Goal: Information Seeking & Learning: Learn about a topic

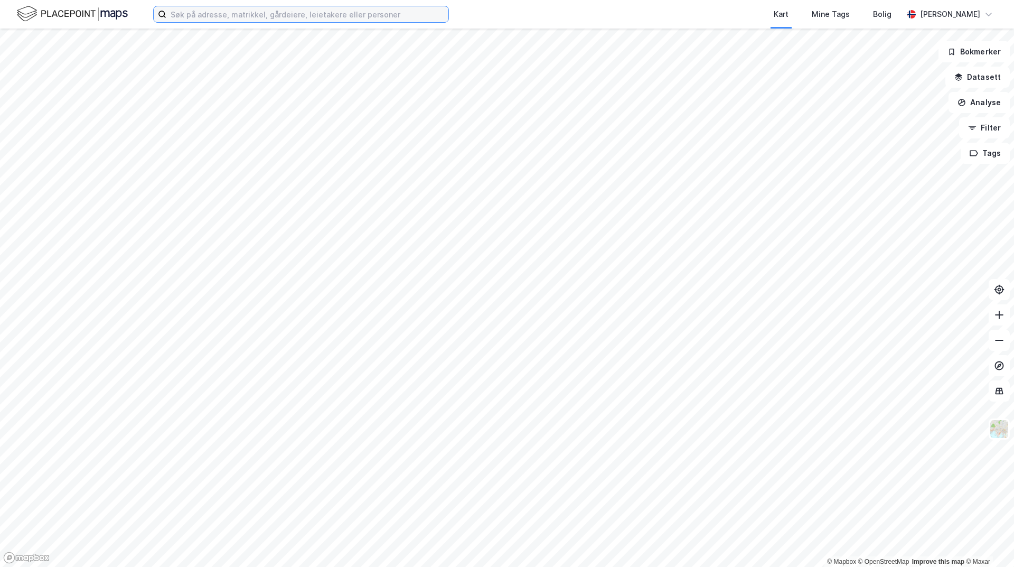
click at [312, 12] on input at bounding box center [307, 14] width 282 height 16
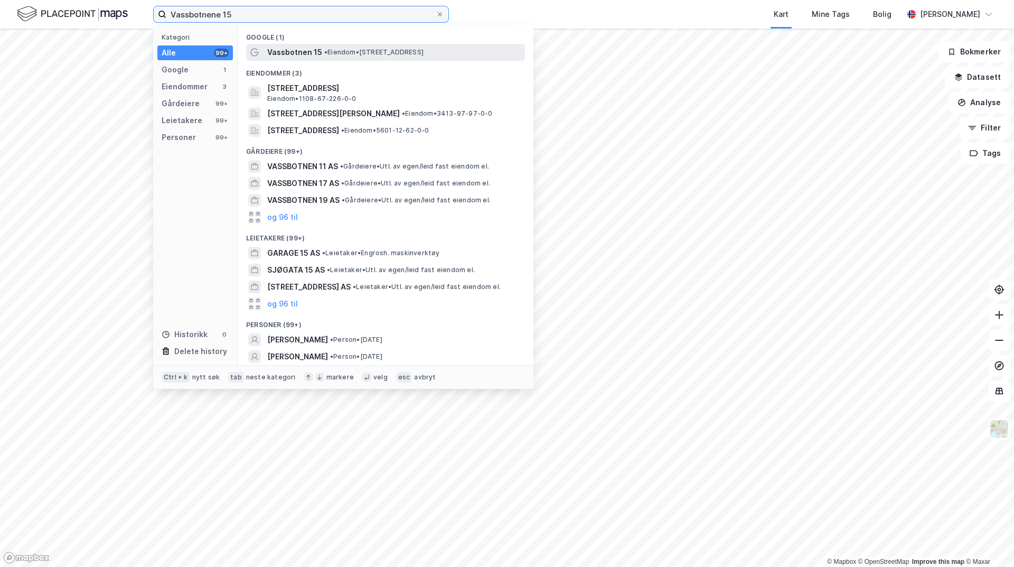
type input "Vassbotnene 15"
click at [321, 46] on div "Vassbotnen 15 • Eiendom • [STREET_ADDRESS]" at bounding box center [395, 52] width 256 height 13
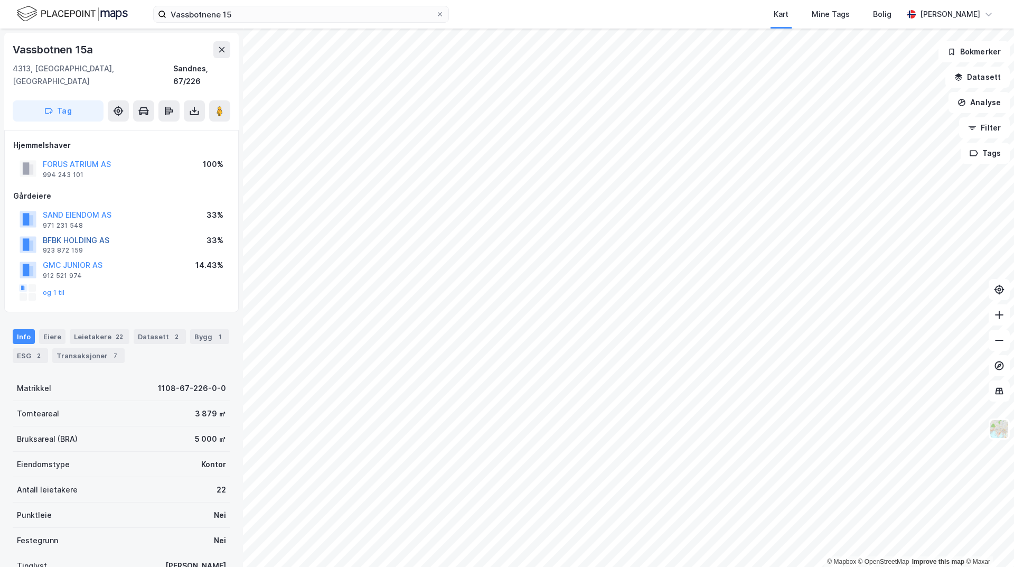
click at [0, 0] on button "BFBK HOLDING AS" at bounding box center [0, 0] width 0 height 0
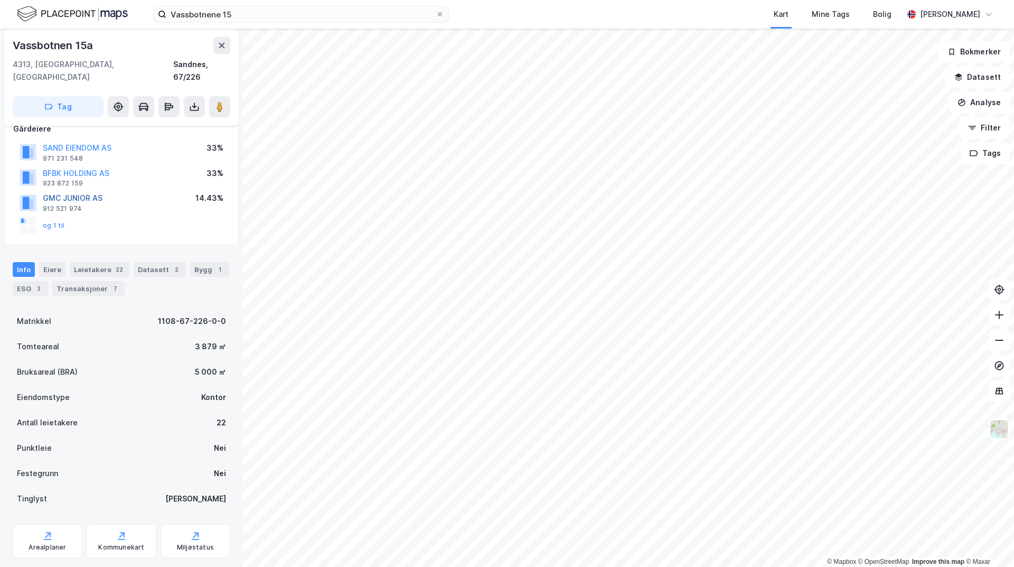
scroll to position [80, 0]
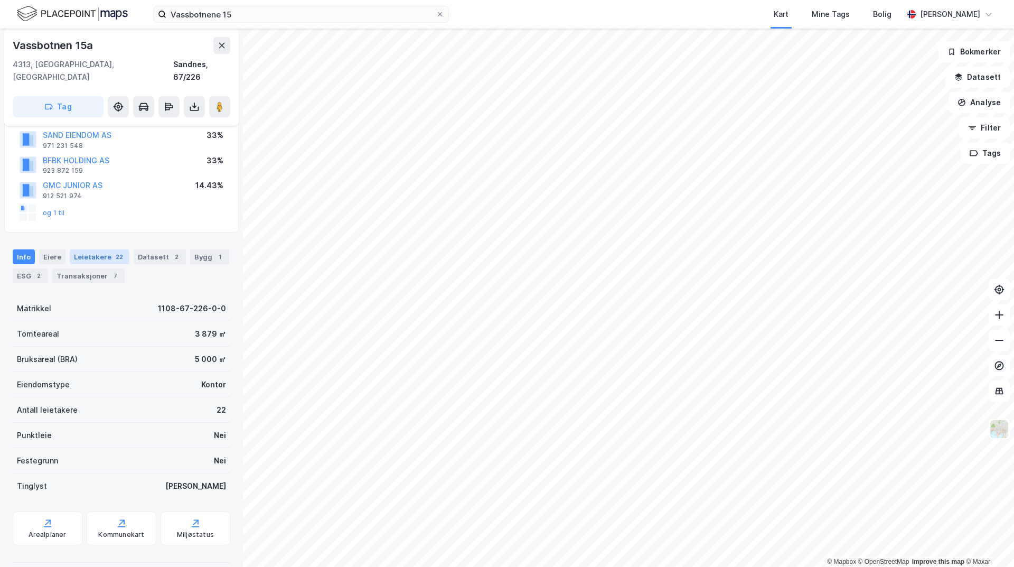
click at [108, 249] on div "Leietakere 22" at bounding box center [100, 256] width 60 height 15
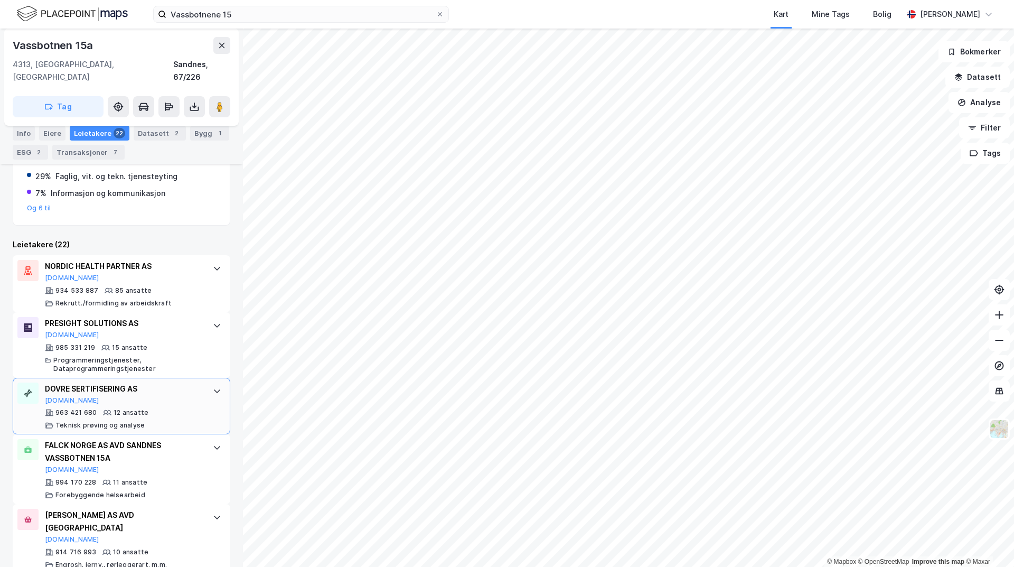
scroll to position [370, 0]
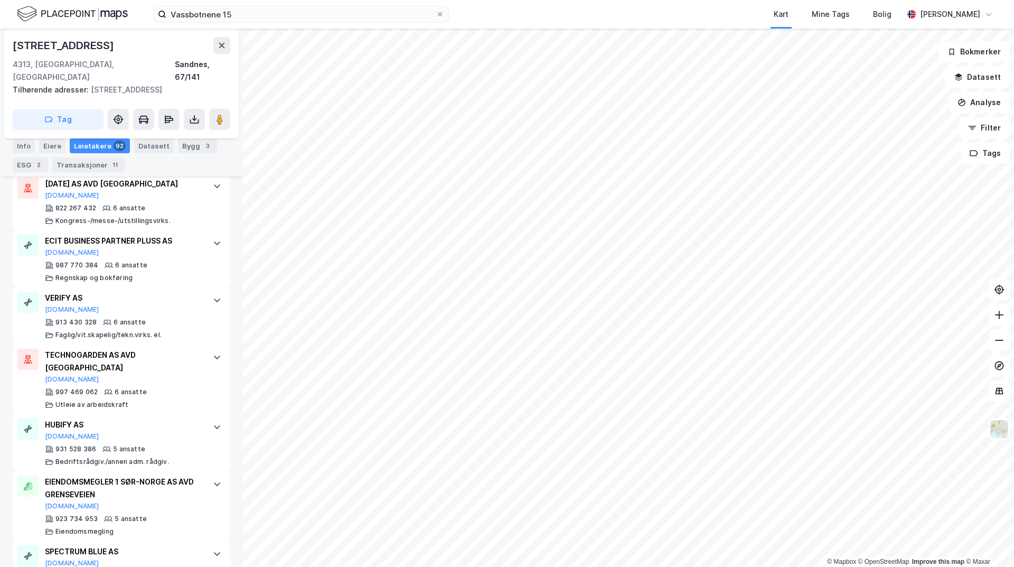
scroll to position [2535, 0]
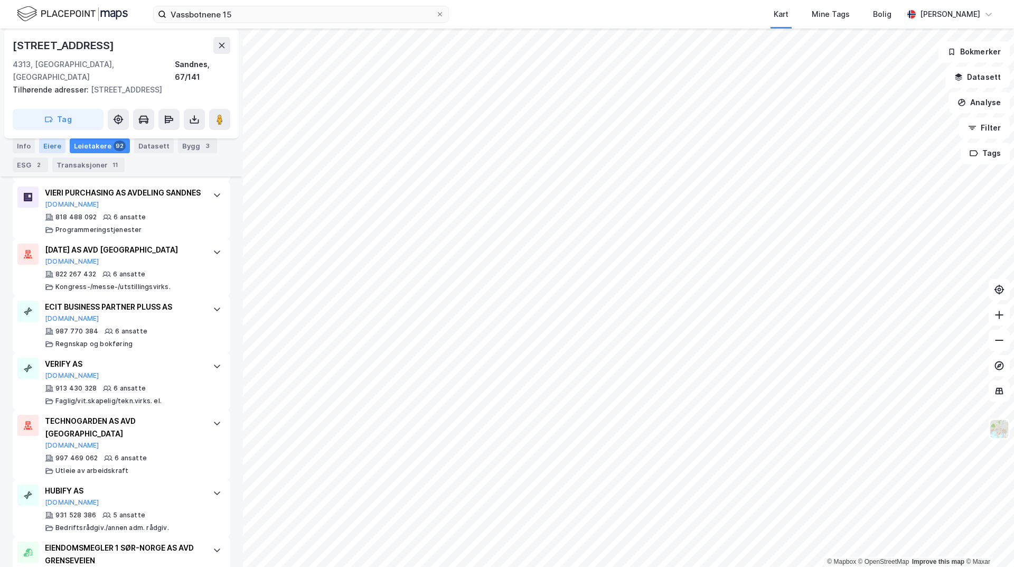
click at [45, 148] on div "Eiere" at bounding box center [52, 145] width 26 height 15
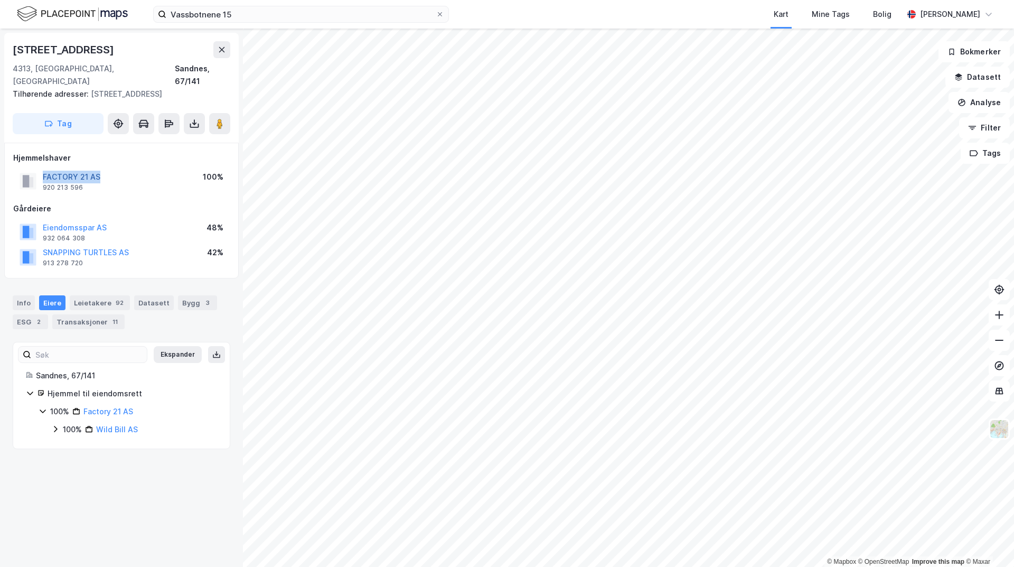
drag, startPoint x: 109, startPoint y: 160, endPoint x: 43, endPoint y: 166, distance: 66.3
click at [43, 168] on div "FACTORY 21 AS 920 213 596 100%" at bounding box center [121, 180] width 217 height 25
copy button "FACTORY 21 AS"
click at [125, 182] on div "Hjemmelshaver FACTORY 21 AS 920 213 596 100% Gårdeiere Eiendomsspar AS 932 064 …" at bounding box center [121, 211] width 217 height 118
click at [0, 0] on button "FACTORY 21 AS" at bounding box center [0, 0] width 0 height 0
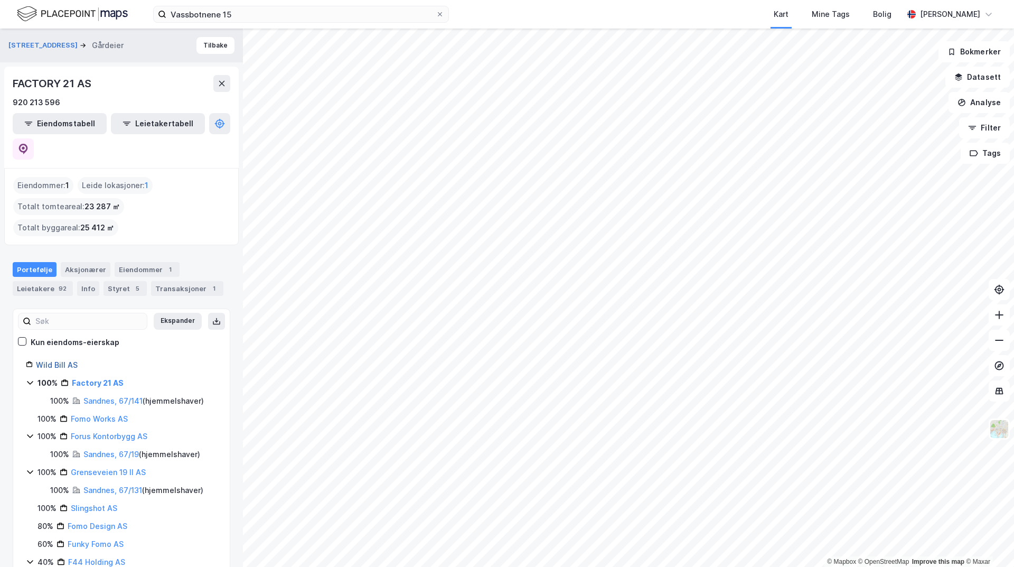
click at [58, 360] on link "Wild Bill AS" at bounding box center [57, 364] width 42 height 9
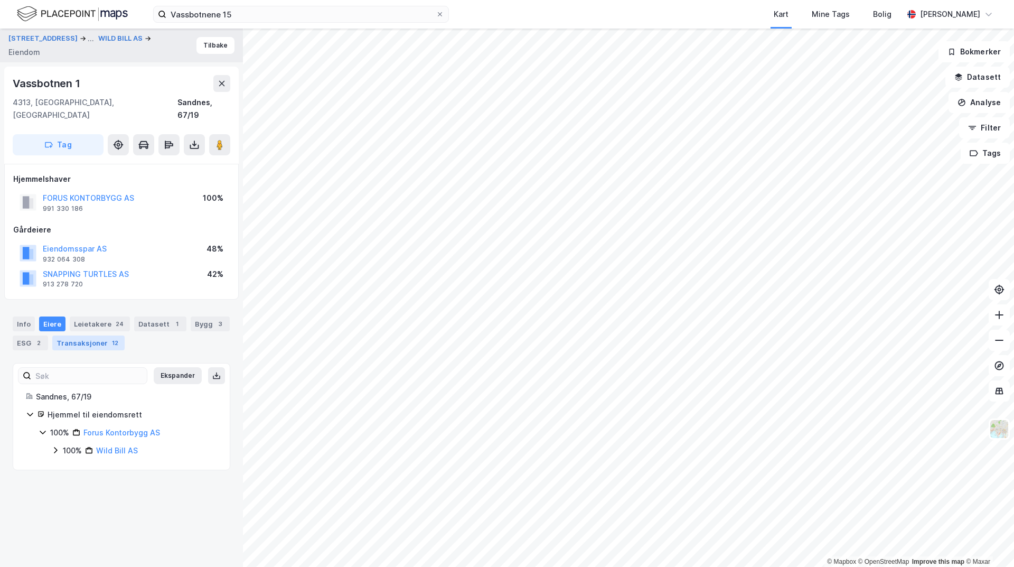
click at [110, 337] on div "12" at bounding box center [115, 342] width 11 height 11
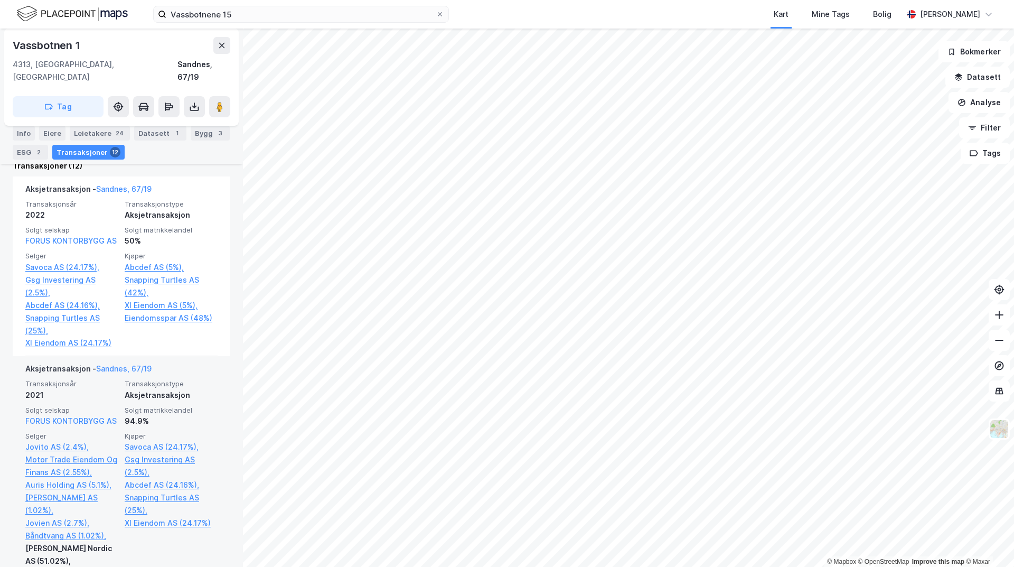
scroll to position [370, 0]
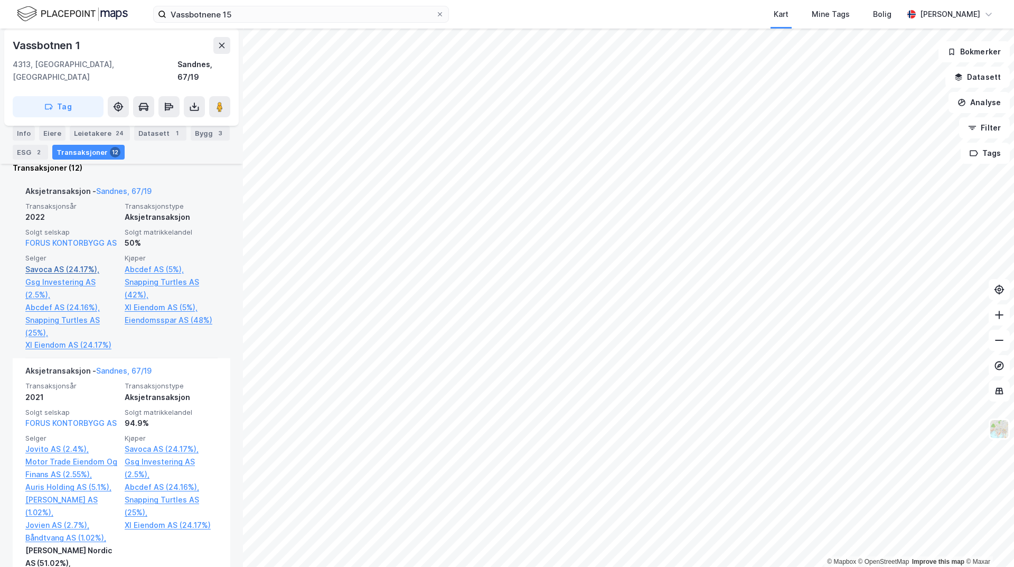
click at [45, 270] on link "Savoca AS (24.17%)," at bounding box center [71, 269] width 93 height 13
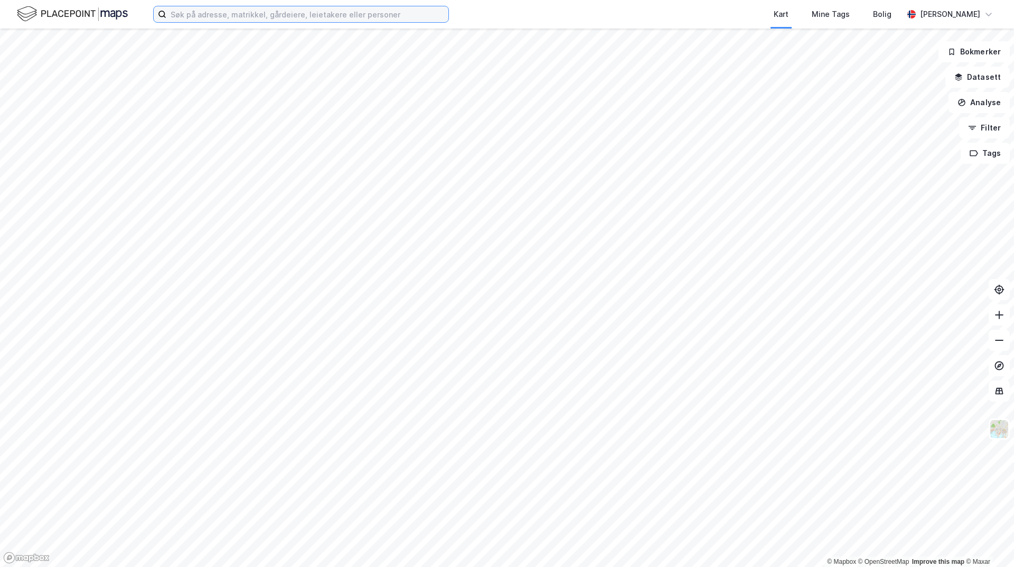
click at [231, 16] on input at bounding box center [307, 14] width 282 height 16
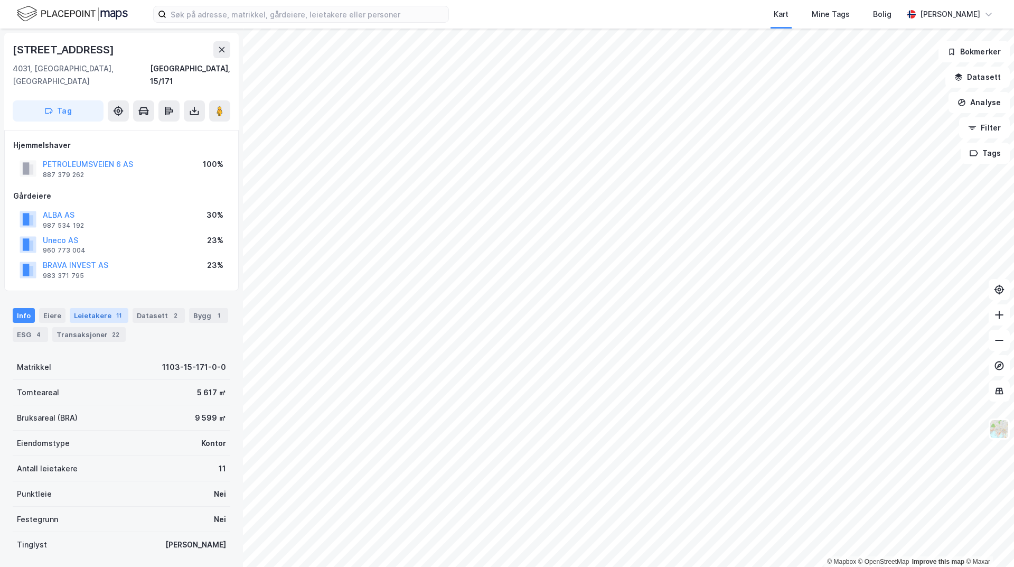
click at [86, 308] on div "Leietakere 11" at bounding box center [99, 315] width 59 height 15
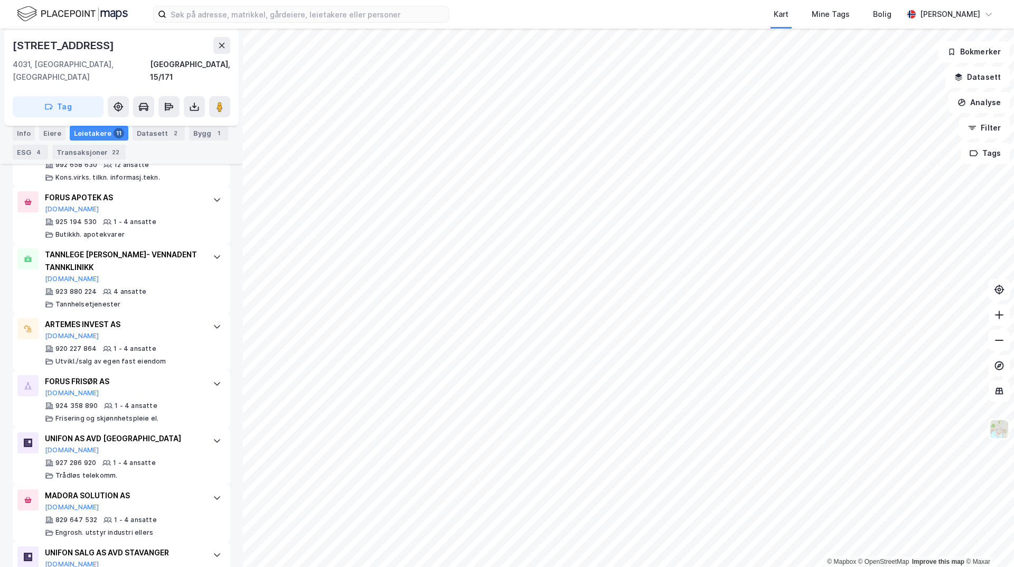
scroll to position [422, 0]
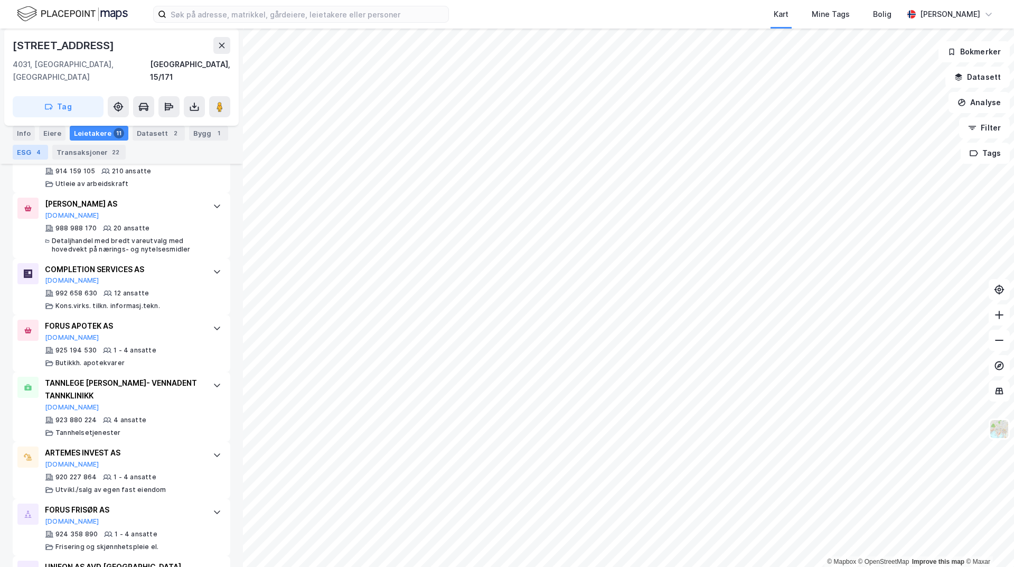
click at [35, 153] on div "4" at bounding box center [38, 152] width 11 height 11
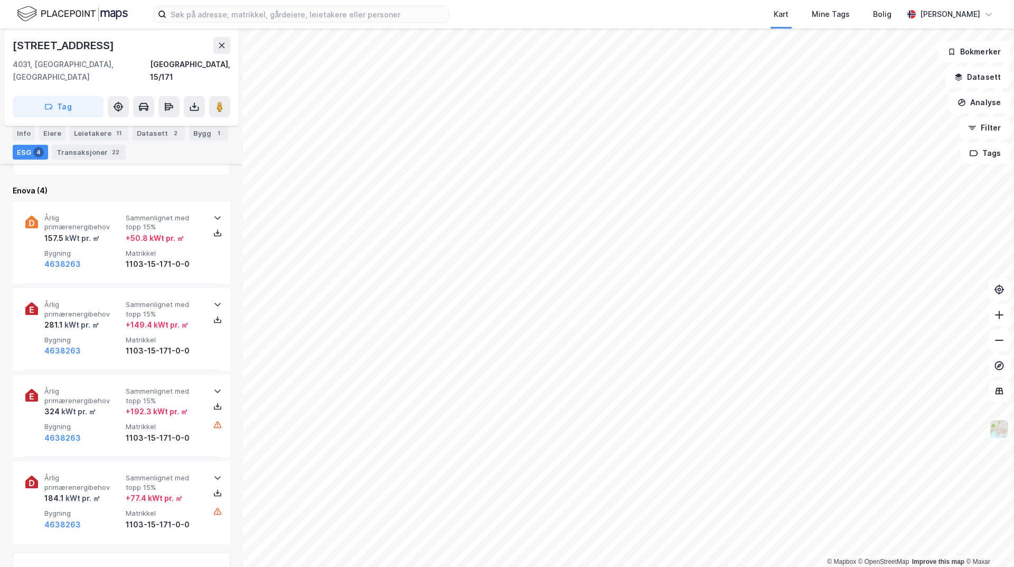
scroll to position [406, 0]
click at [96, 152] on div "Transaksjoner 22" at bounding box center [88, 152] width 73 height 15
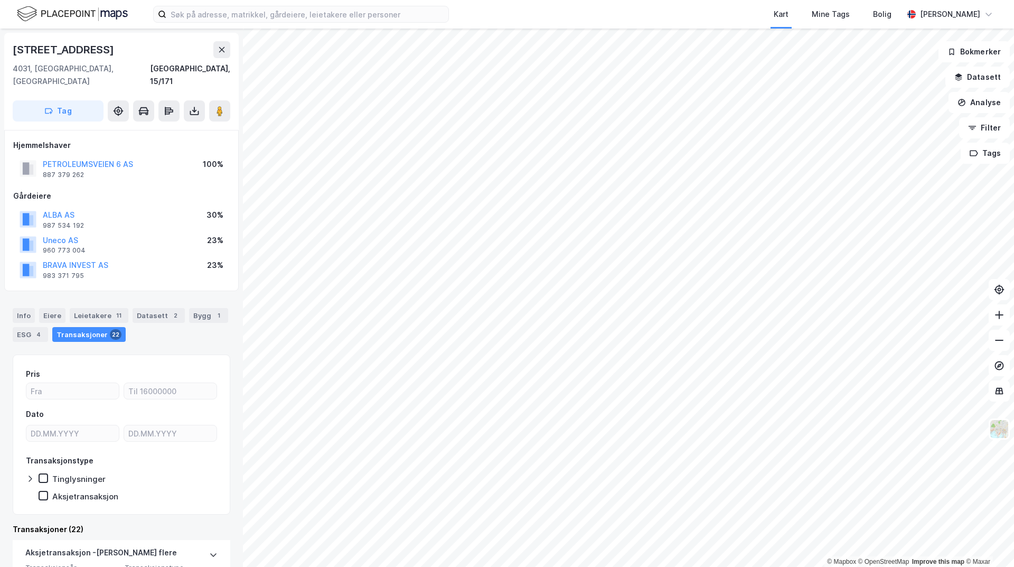
drag, startPoint x: 57, startPoint y: 201, endPoint x: 92, endPoint y: 195, distance: 35.9
click at [92, 206] on div "ALBA AS 987 534 192 30%" at bounding box center [121, 218] width 217 height 25
drag, startPoint x: 78, startPoint y: 199, endPoint x: 42, endPoint y: 207, distance: 36.9
click at [42, 207] on div "ALBA AS 987 534 192 30%" at bounding box center [121, 218] width 217 height 25
copy button "ALBA AS"
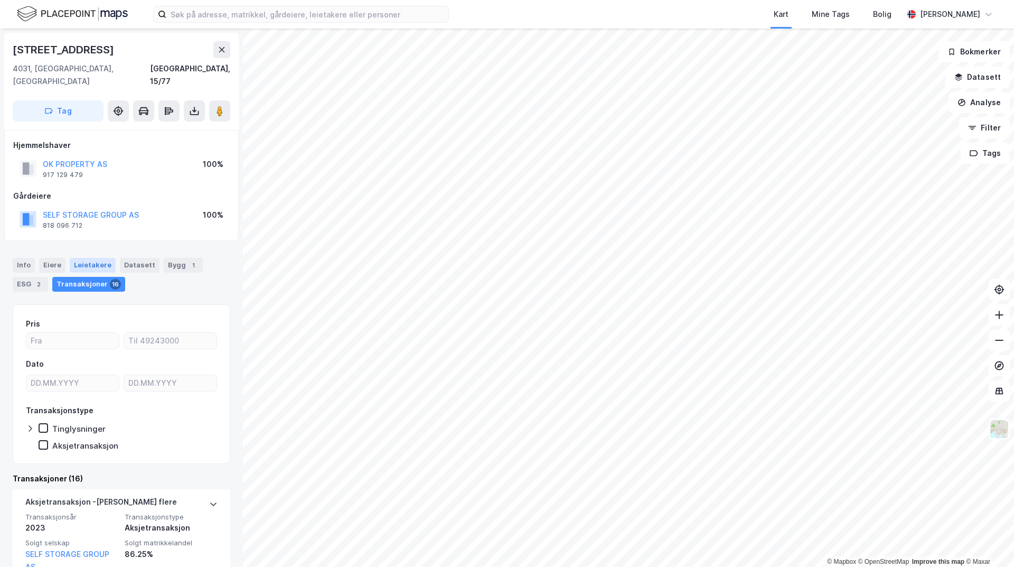
click at [100, 258] on div "Leietakere" at bounding box center [93, 265] width 46 height 15
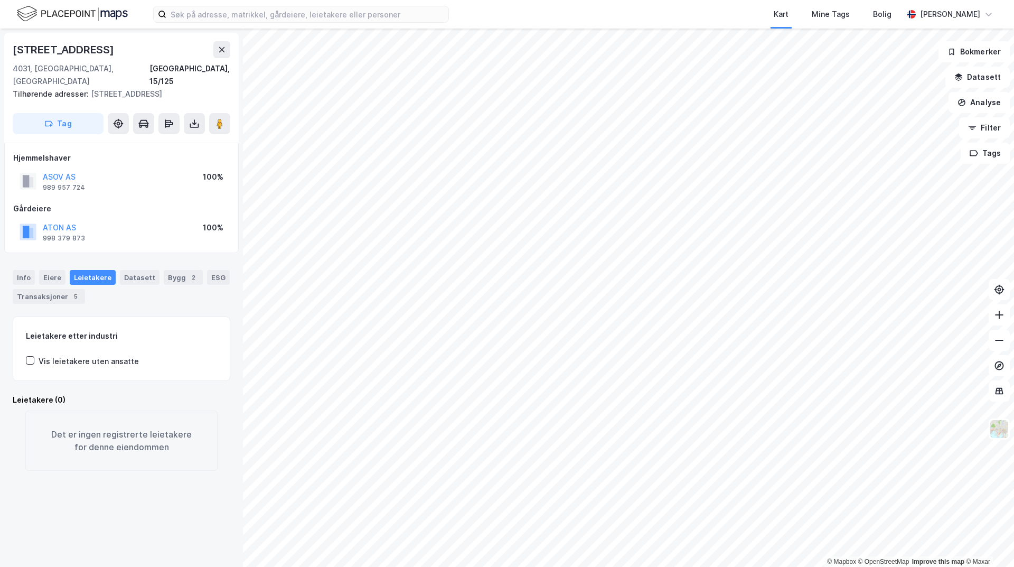
click at [104, 270] on div "Leietakere" at bounding box center [93, 277] width 46 height 15
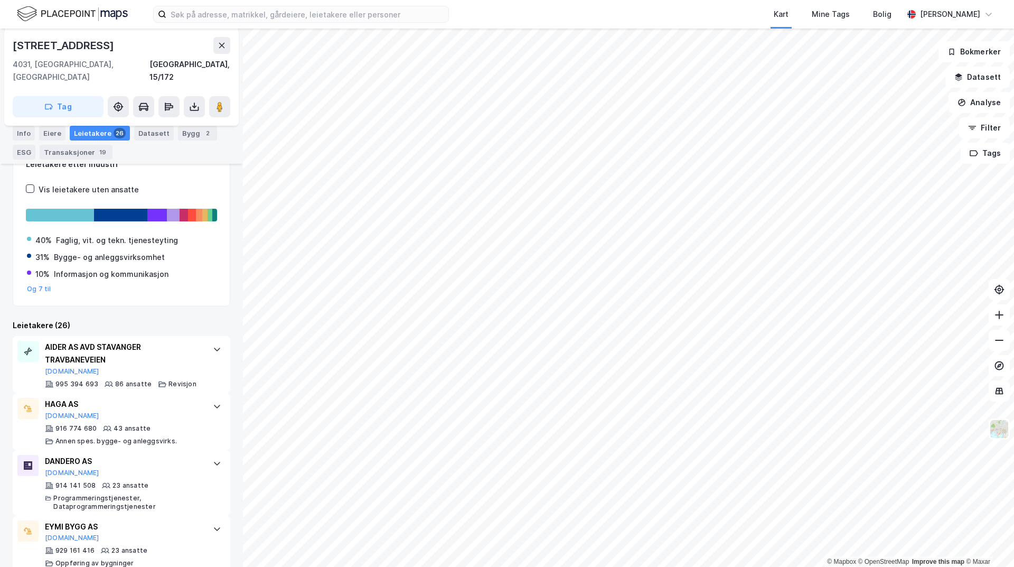
scroll to position [264, 0]
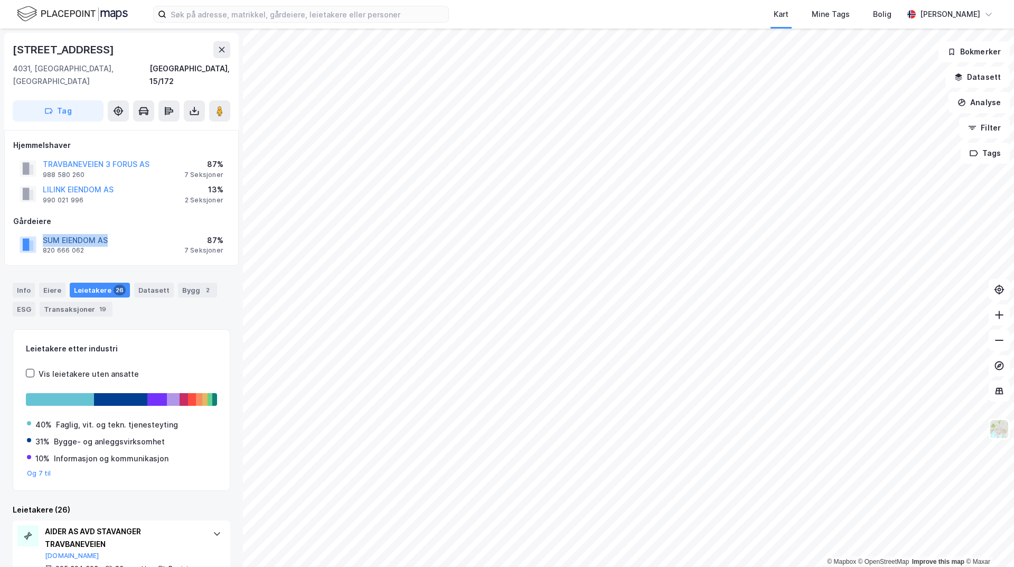
drag, startPoint x: 127, startPoint y: 225, endPoint x: 44, endPoint y: 223, distance: 83.0
click at [44, 232] on div "SUM EIENDOM AS 820 666 062 87% 7 Seksjoner" at bounding box center [121, 244] width 217 height 25
copy button "SUM EIENDOM AS"
